Goal: Check status: Check status

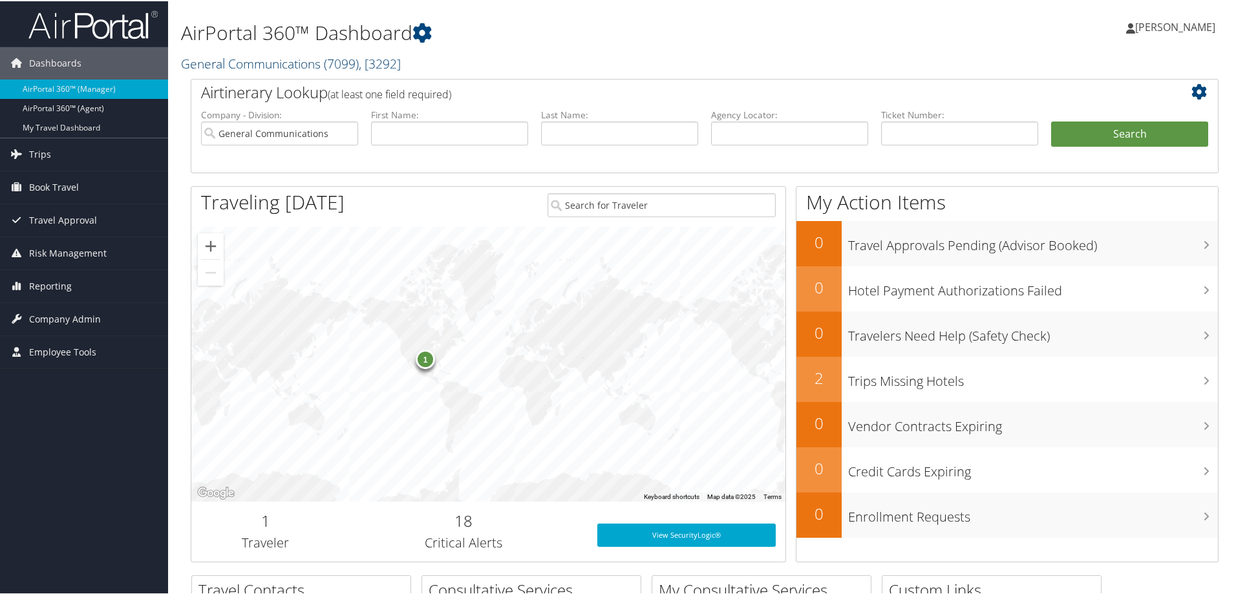
click at [213, 64] on link "General Communications ( 7099 ) , [ 3292 ]" at bounding box center [291, 62] width 220 height 17
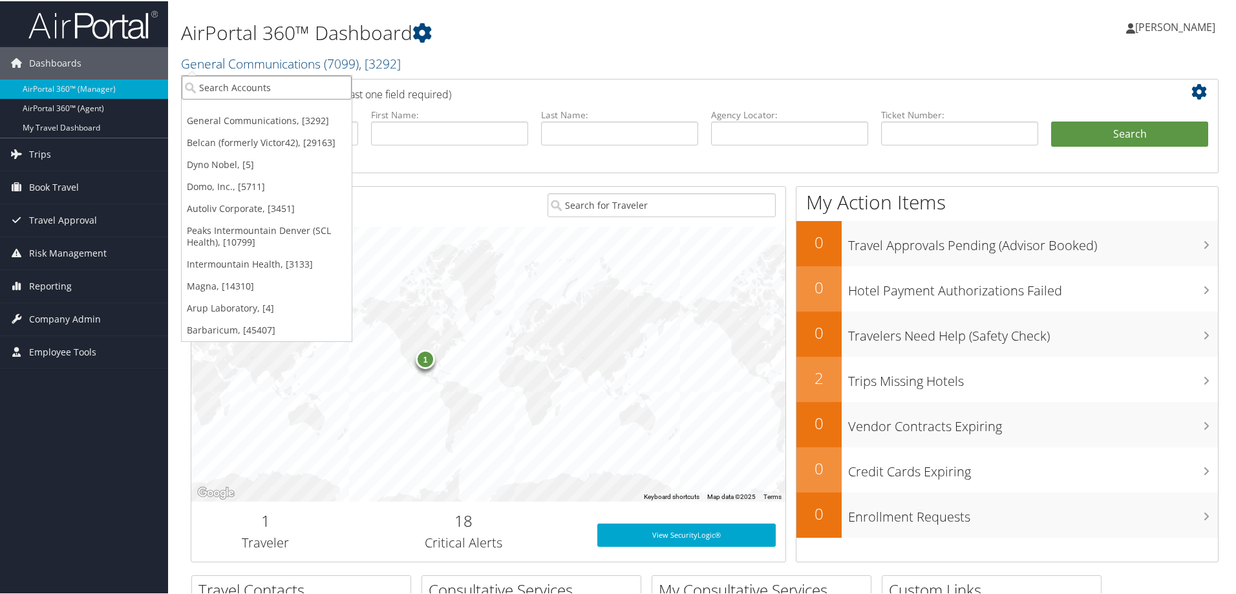
click at [222, 96] on input "search" at bounding box center [267, 86] width 170 height 24
type input "S2"
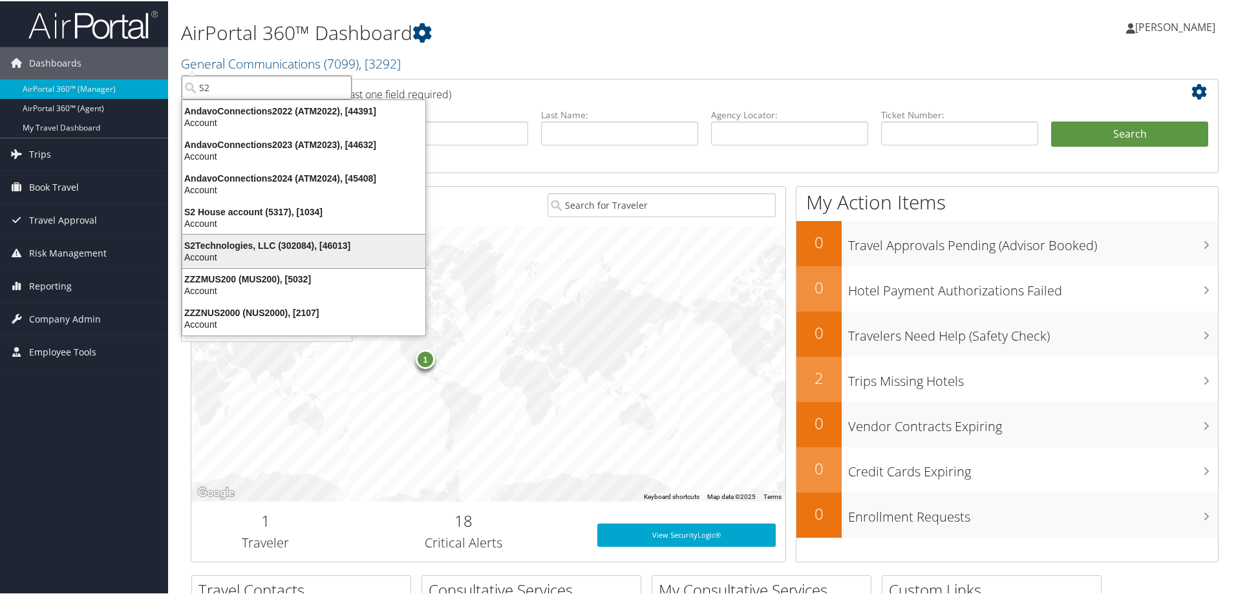
click at [219, 249] on div "S2Technologies, LLC (302084), [46013]" at bounding box center [304, 245] width 259 height 12
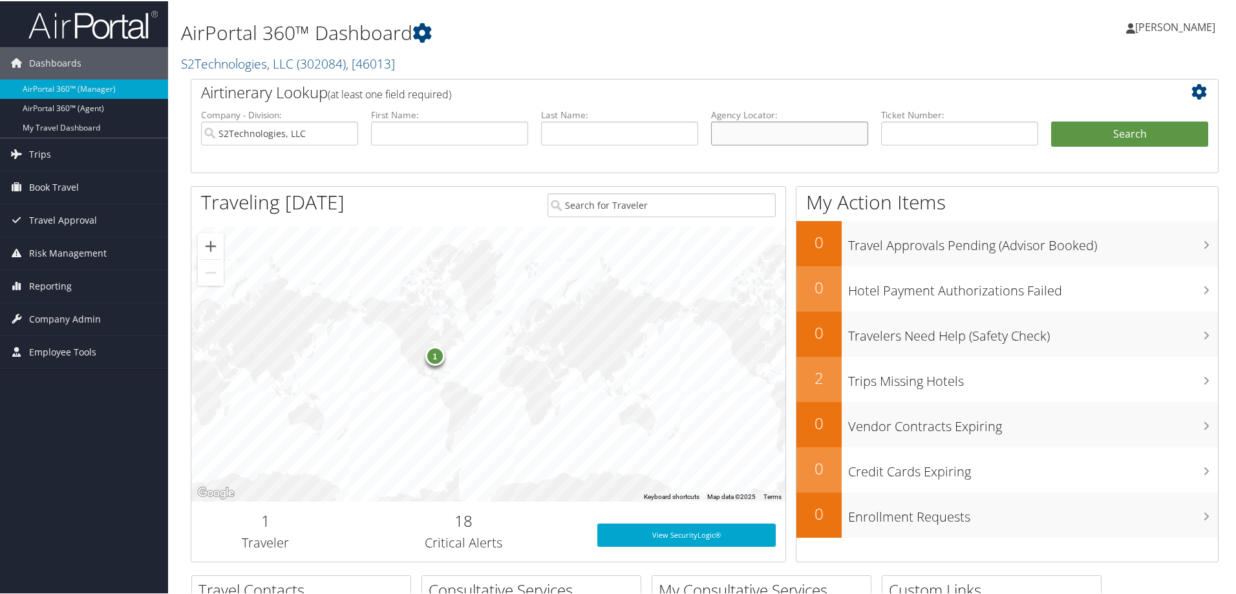
click at [730, 129] on input "text" at bounding box center [789, 132] width 157 height 24
type input "D82PDR"
click at [1118, 131] on button "Search" at bounding box center [1129, 133] width 157 height 26
